Goal: Task Accomplishment & Management: Use online tool/utility

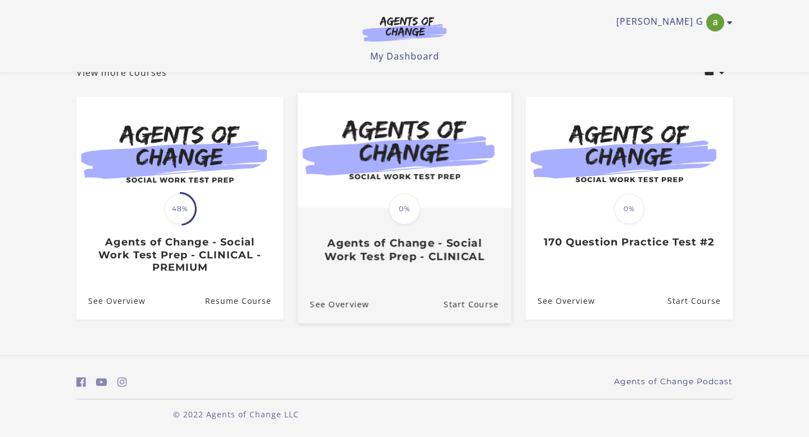
scroll to position [80, 0]
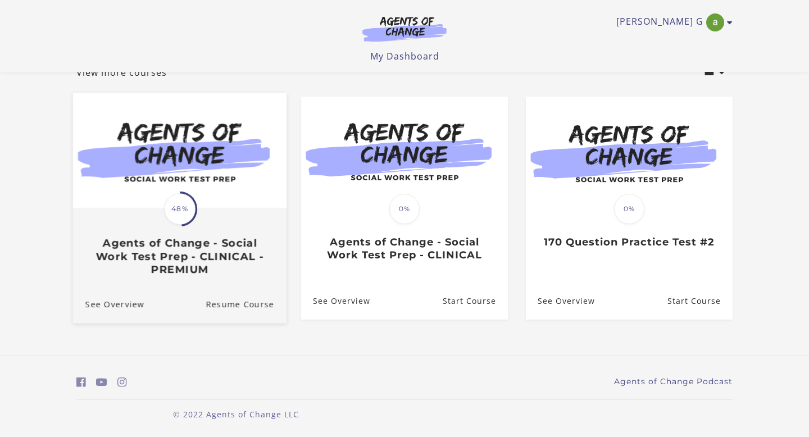
click at [178, 207] on span "48%" at bounding box center [179, 208] width 31 height 31
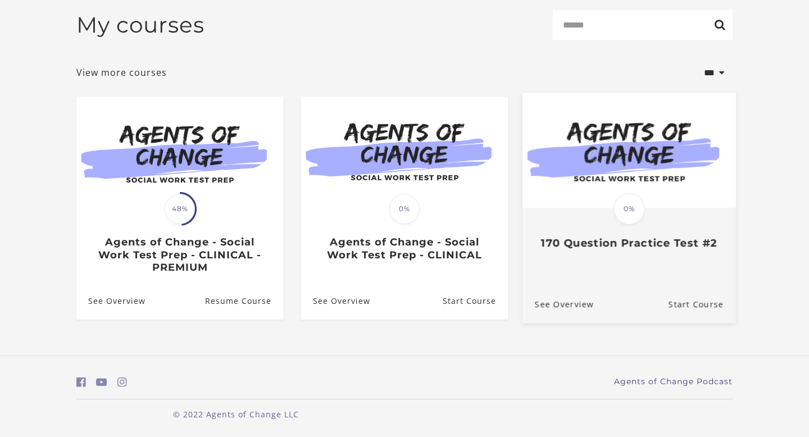
click at [637, 211] on span "0%" at bounding box center [629, 208] width 31 height 31
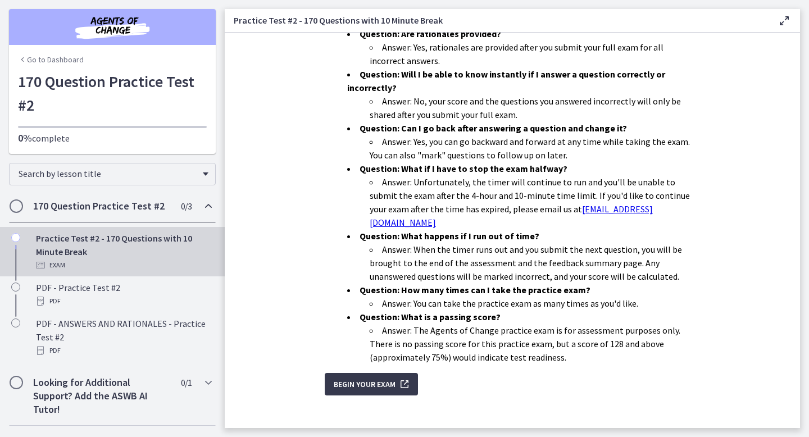
scroll to position [319, 0]
click at [372, 377] on span "Begin Your Exam" at bounding box center [365, 383] width 62 height 13
